Goal: Find specific page/section: Find specific page/section

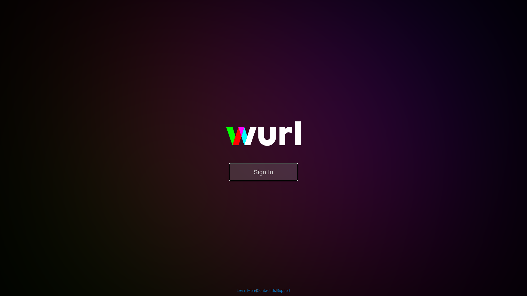
click at [269, 167] on button "Sign In" at bounding box center [263, 172] width 69 height 18
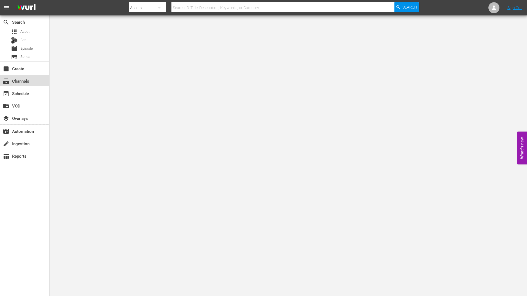
click at [37, 84] on div "subscriptions Channels" at bounding box center [24, 80] width 49 height 11
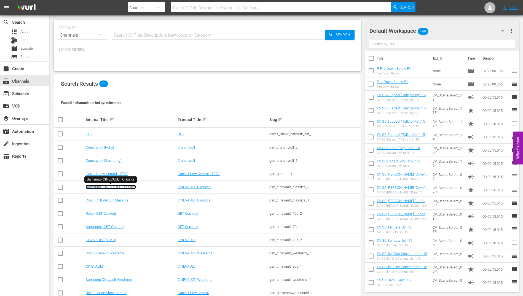
click at [118, 187] on link "Samsung- CINEVAULT: Classics" at bounding box center [111, 187] width 50 height 4
